Goal: Information Seeking & Learning: Learn about a topic

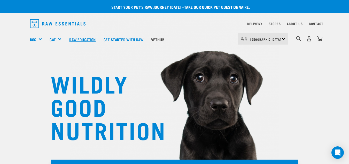
click at [83, 39] on link "Raw Education" at bounding box center [82, 39] width 34 height 21
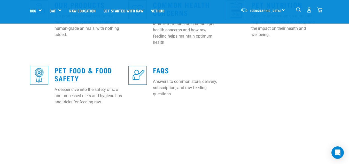
scroll to position [251, 0]
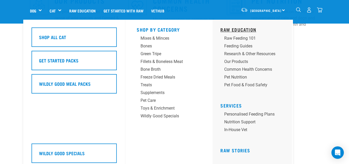
click at [251, 29] on link "Raw Education" at bounding box center [239, 29] width 36 height 3
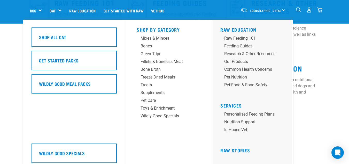
scroll to position [176, 0]
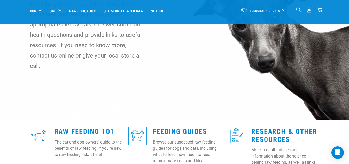
scroll to position [60, 0]
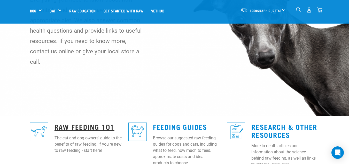
click at [64, 124] on link "Raw Feeding 101" at bounding box center [85, 126] width 60 height 4
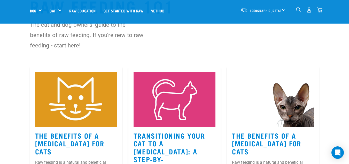
scroll to position [27, 0]
